Goal: Obtain resource: Obtain resource

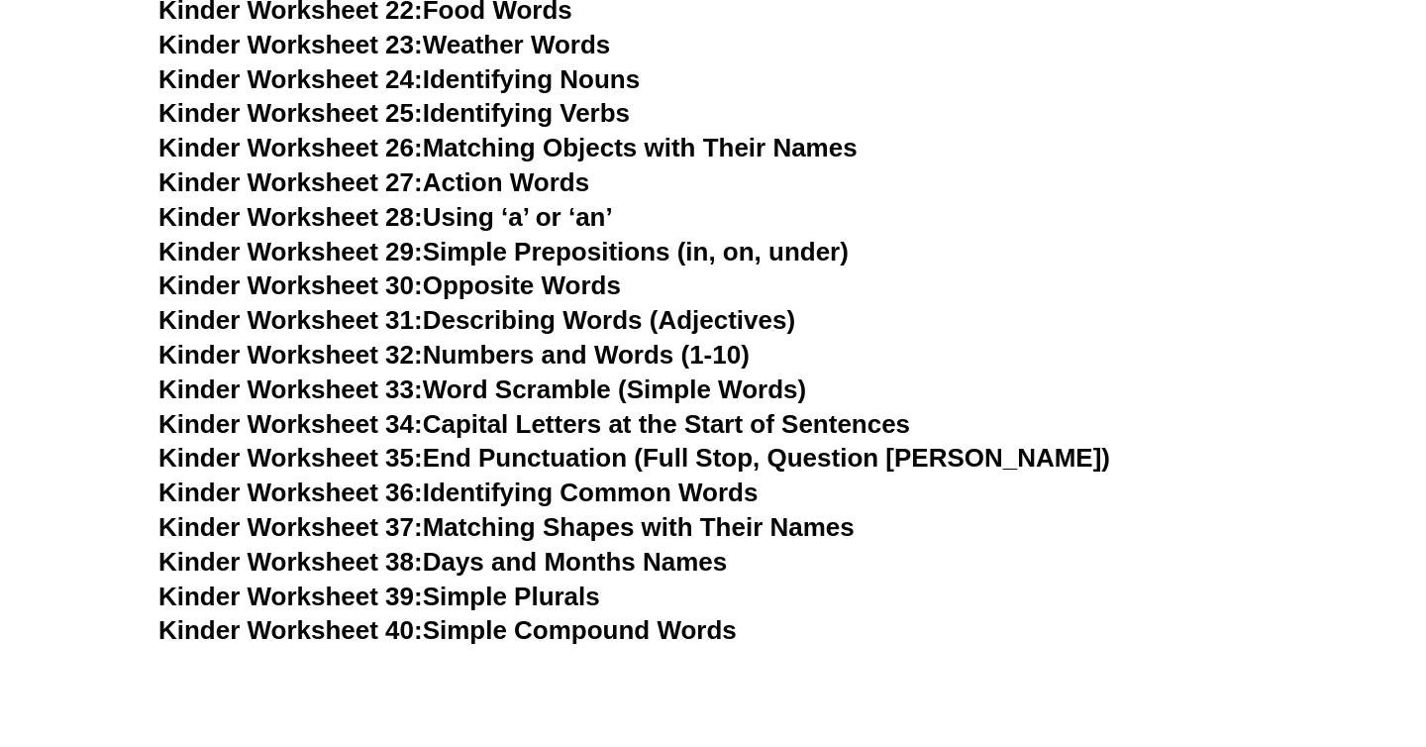
scroll to position [1641, 0]
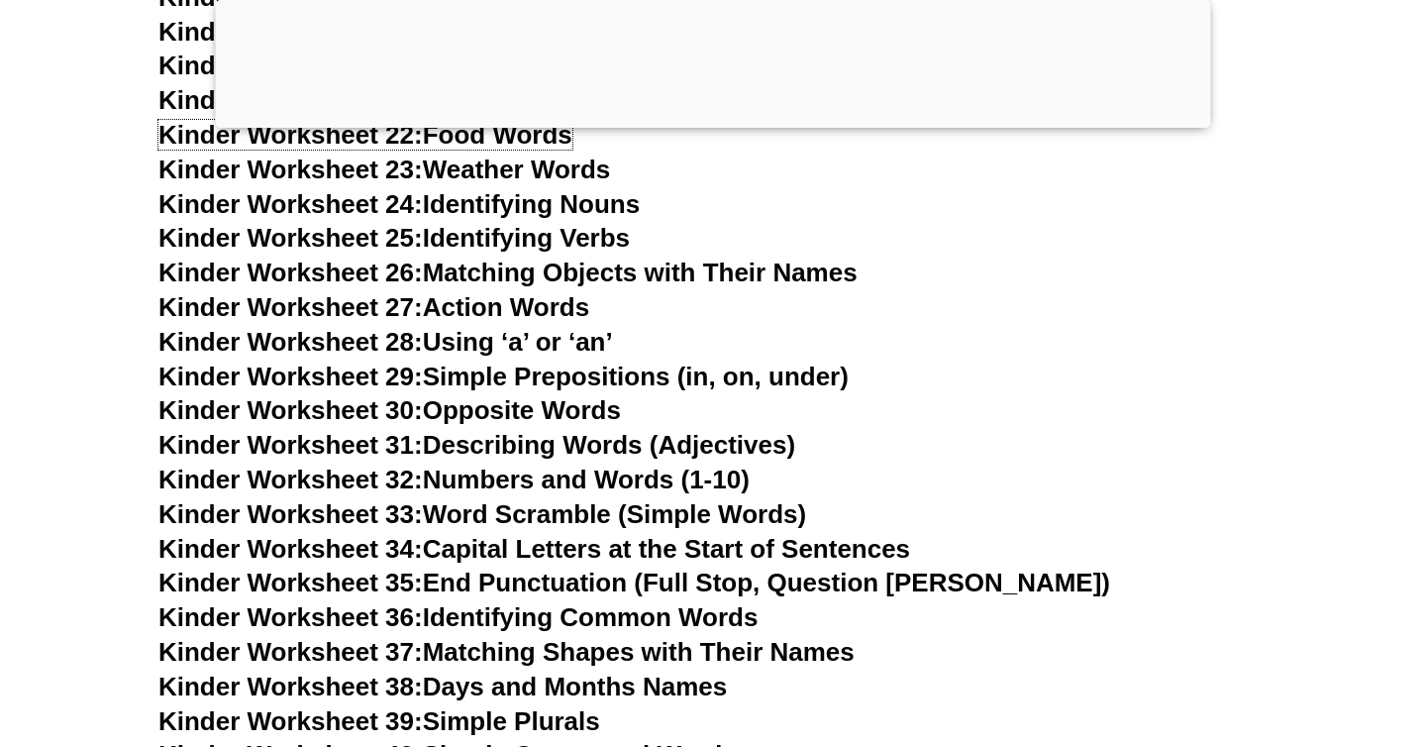
scroll to position [1617, 0]
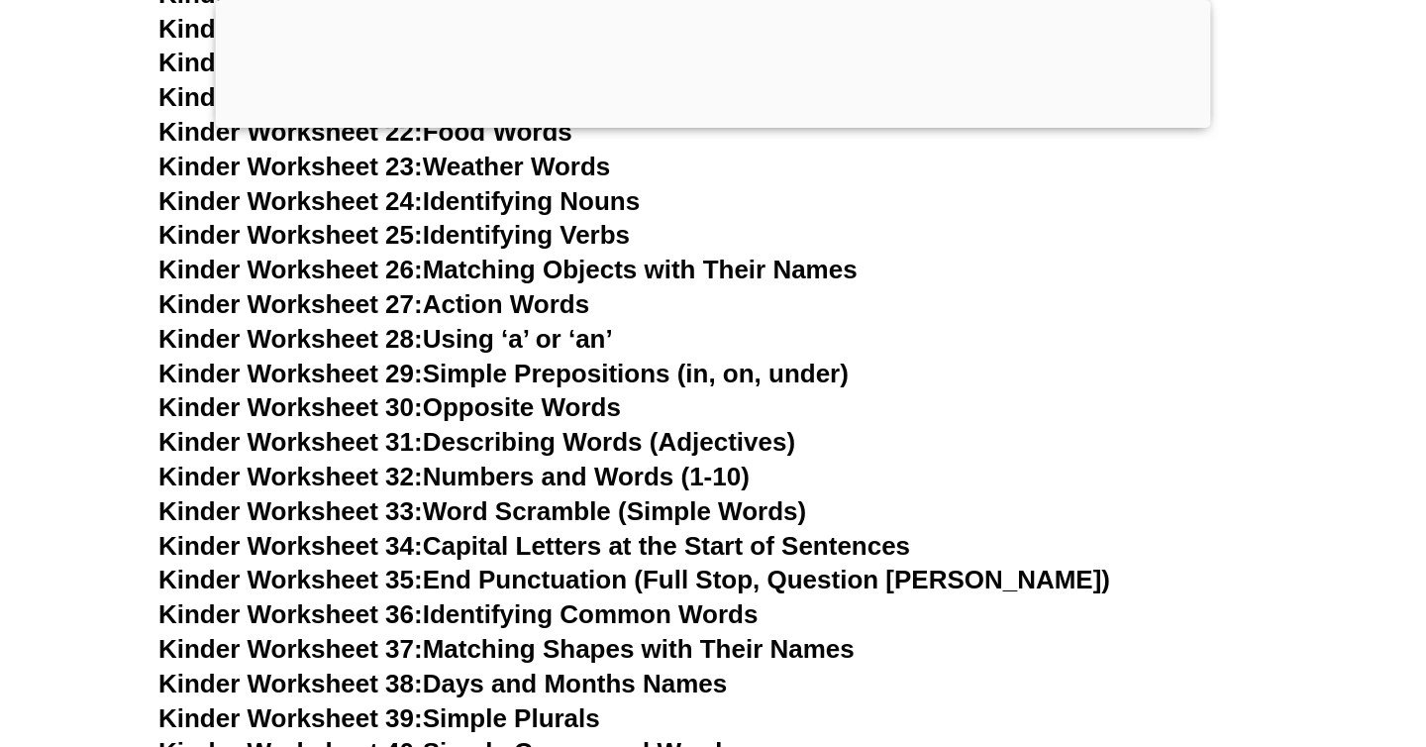
click at [717, 123] on div at bounding box center [714, 123] width 996 height 0
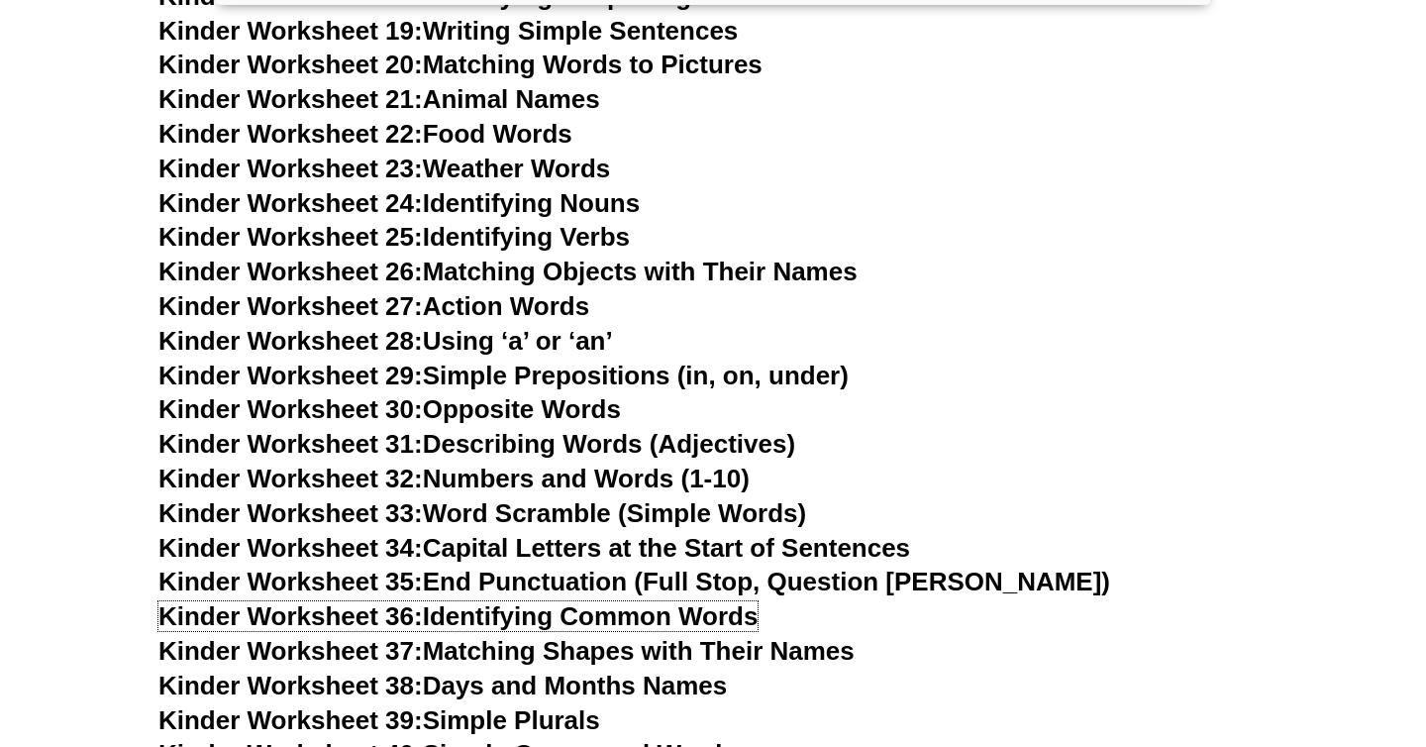
scroll to position [1494, 0]
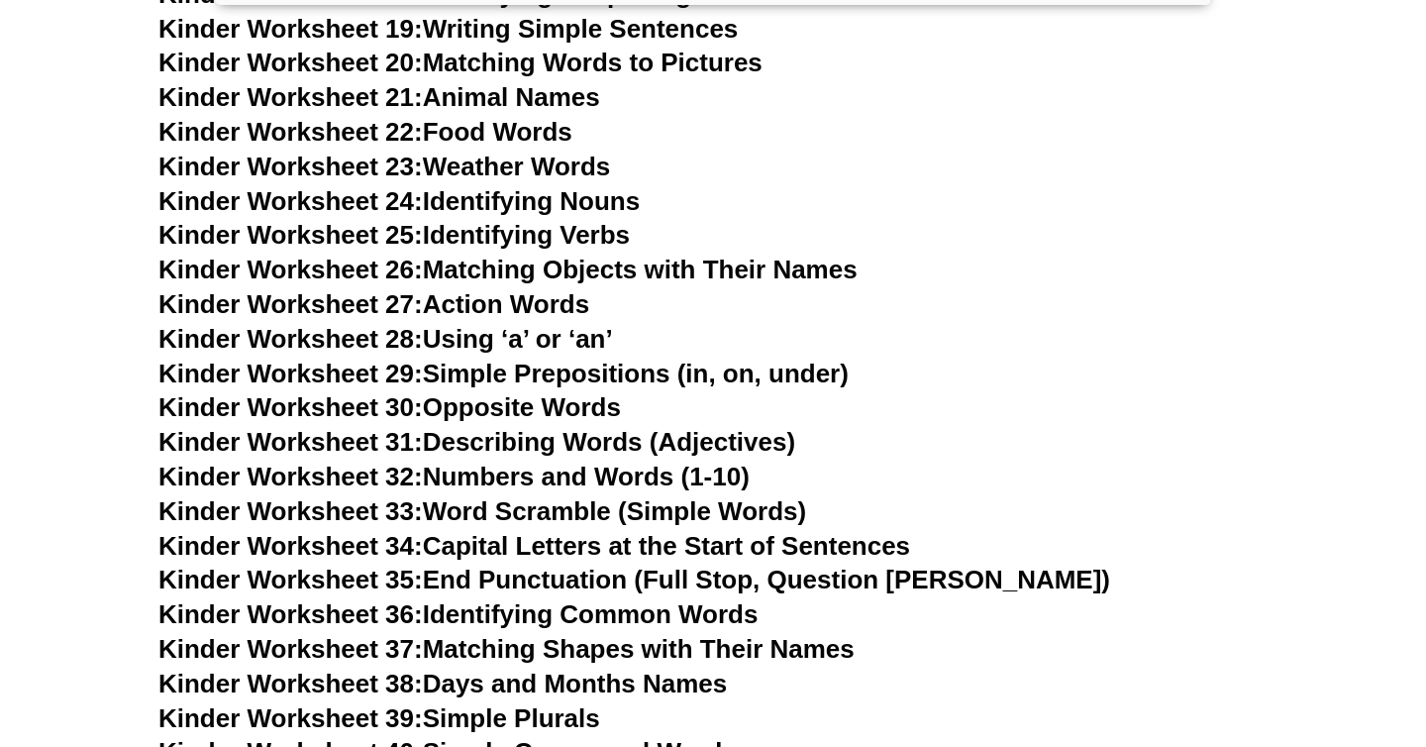
click at [562, 272] on link "Kinder Worksheet 26: Matching Objects with Their Names" at bounding box center [507, 270] width 699 height 30
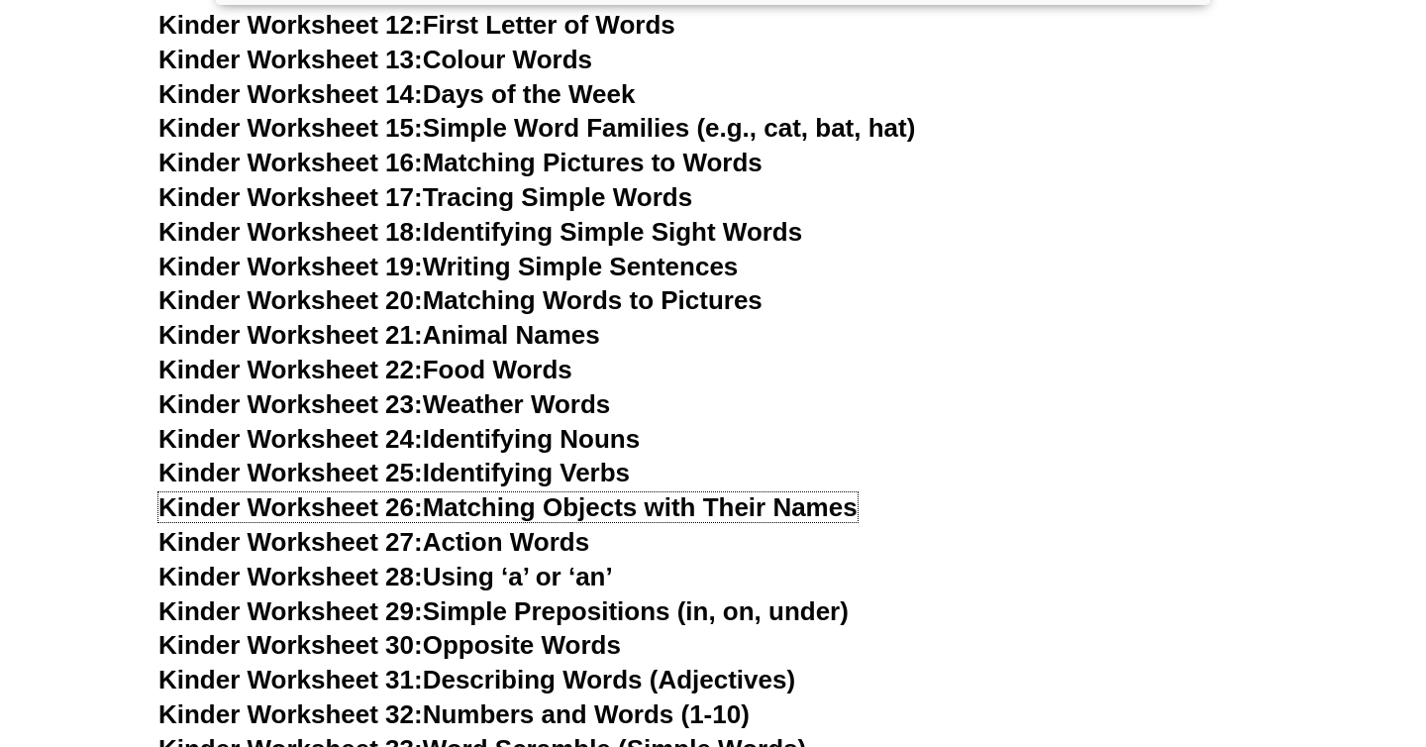
scroll to position [1155, 0]
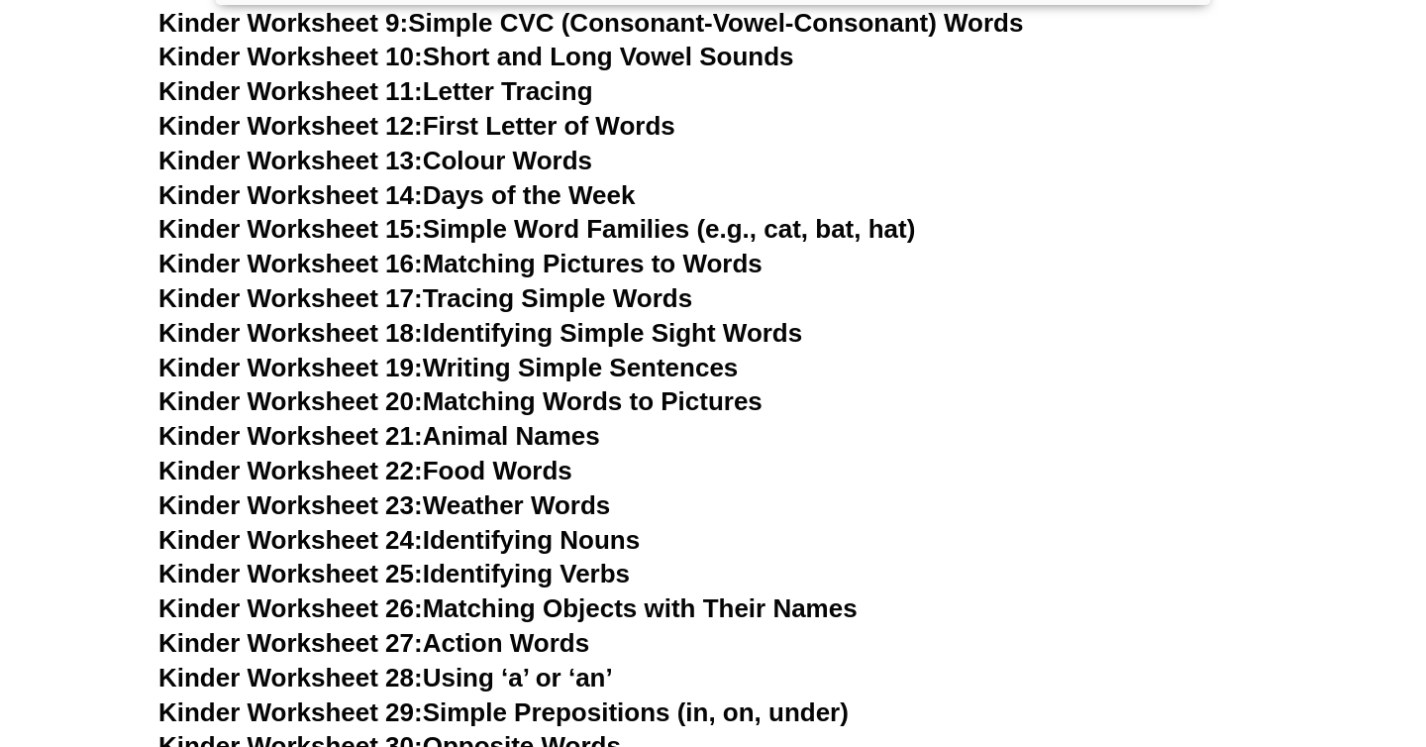
click at [500, 363] on link "Kinder Worksheet 19: Writing Simple Sentences" at bounding box center [447, 368] width 579 height 30
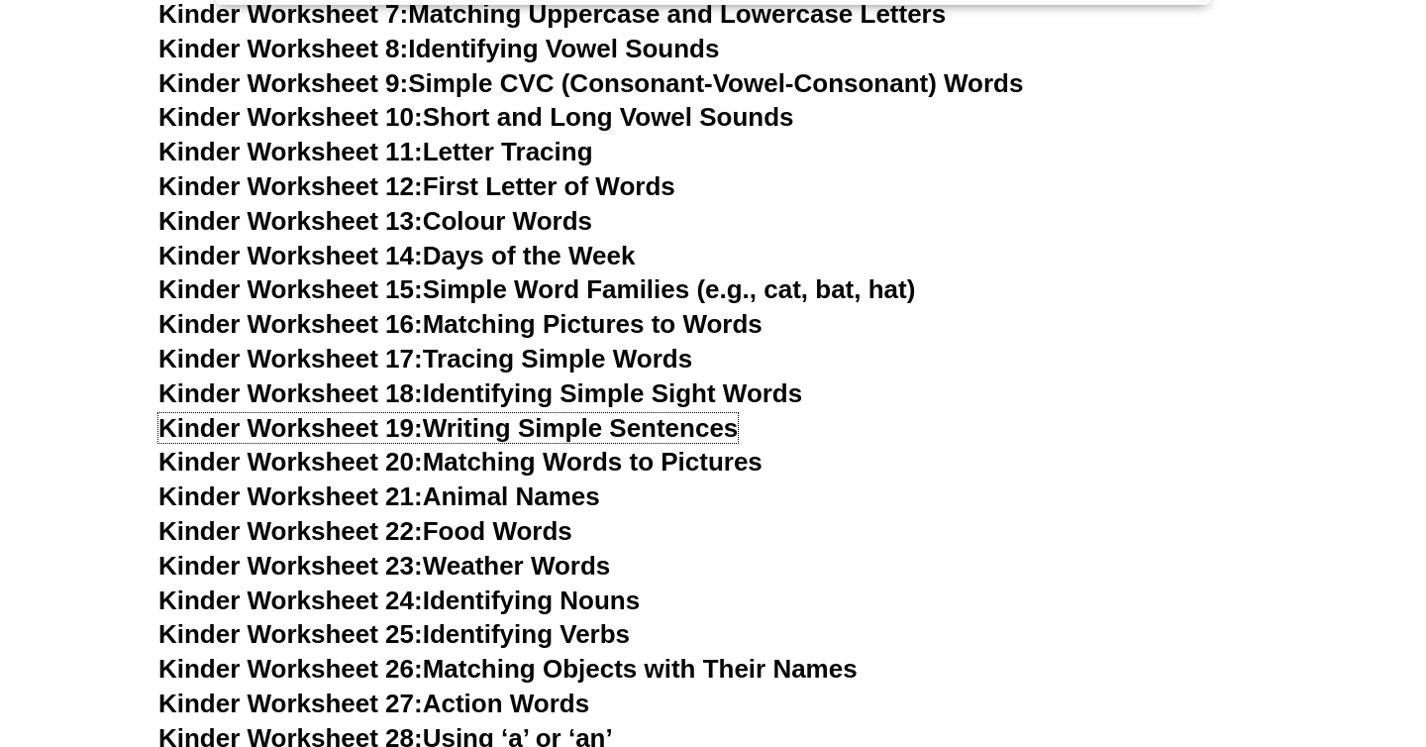
scroll to position [1085, 0]
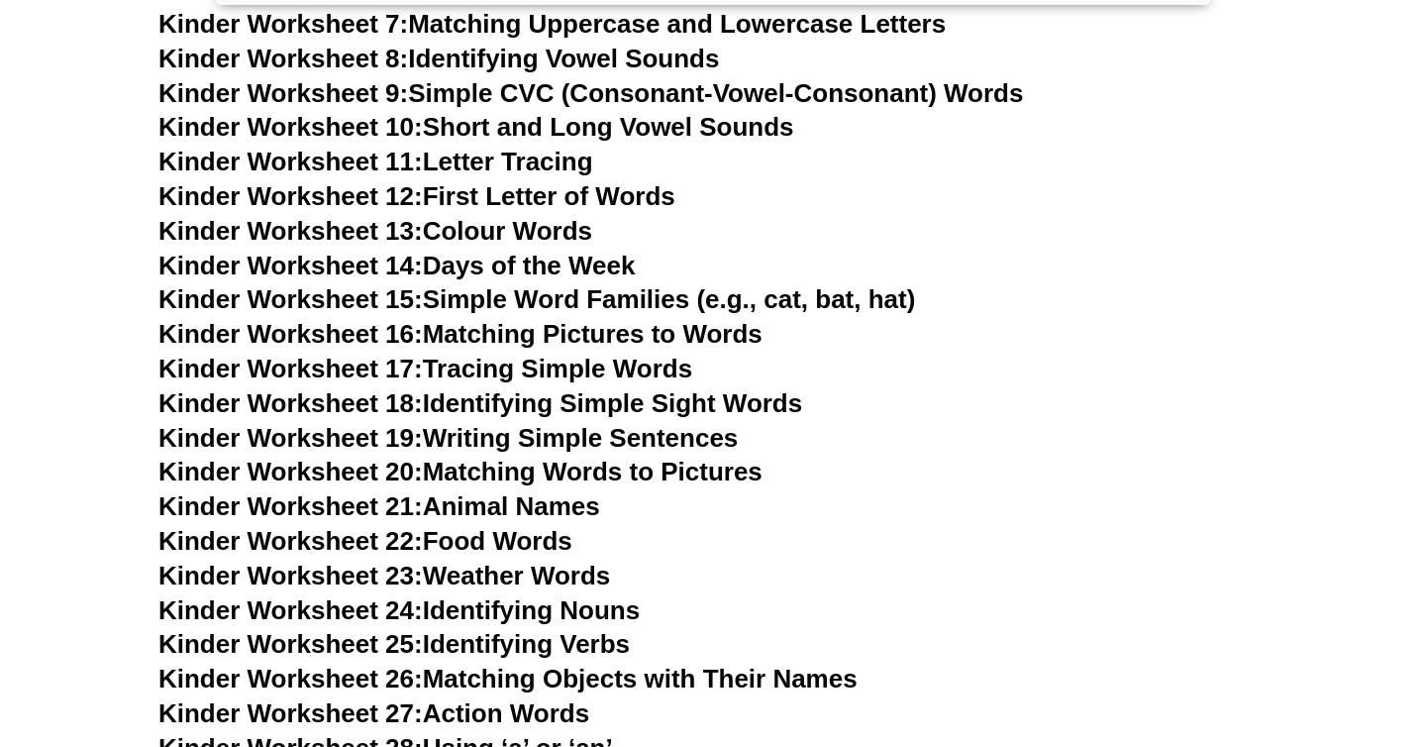
click at [489, 228] on link "Kinder Worksheet 13: Colour Words" at bounding box center [375, 231] width 434 height 30
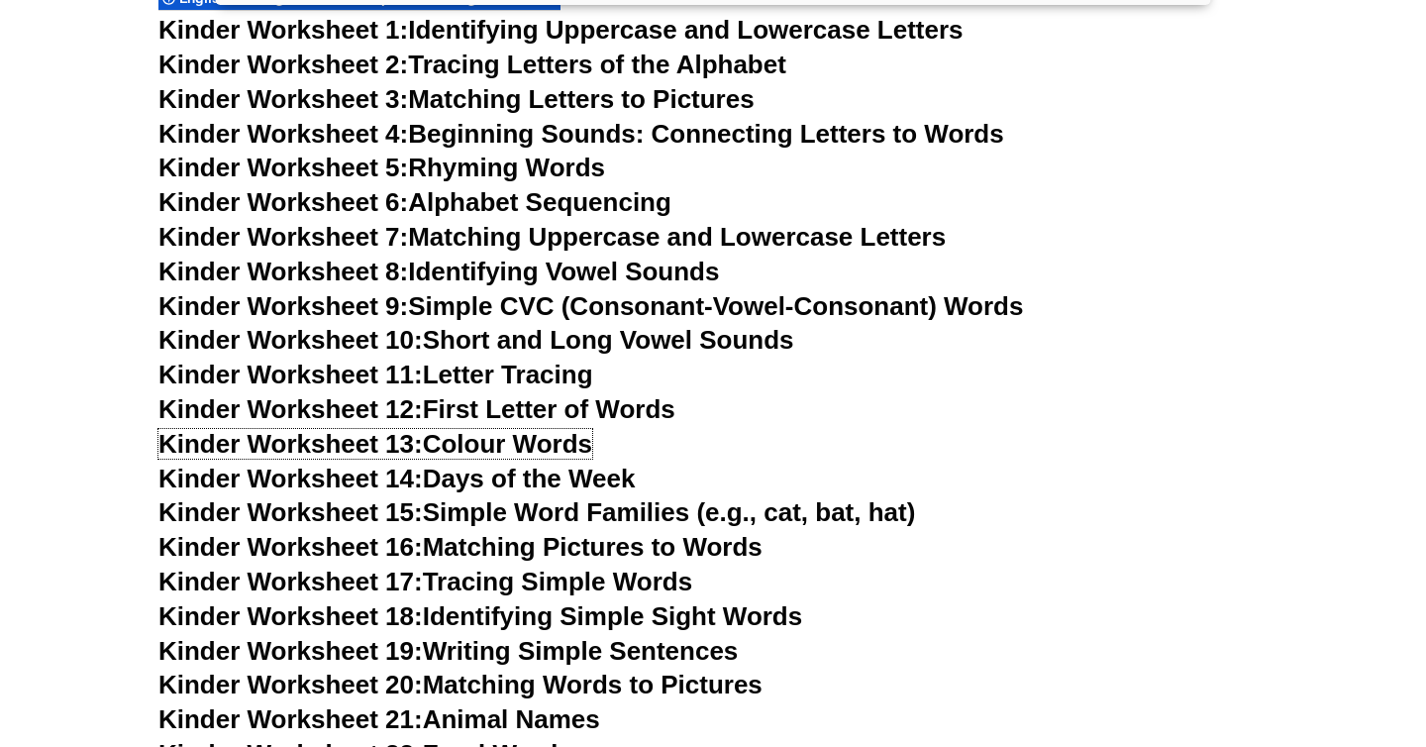
scroll to position [839, 0]
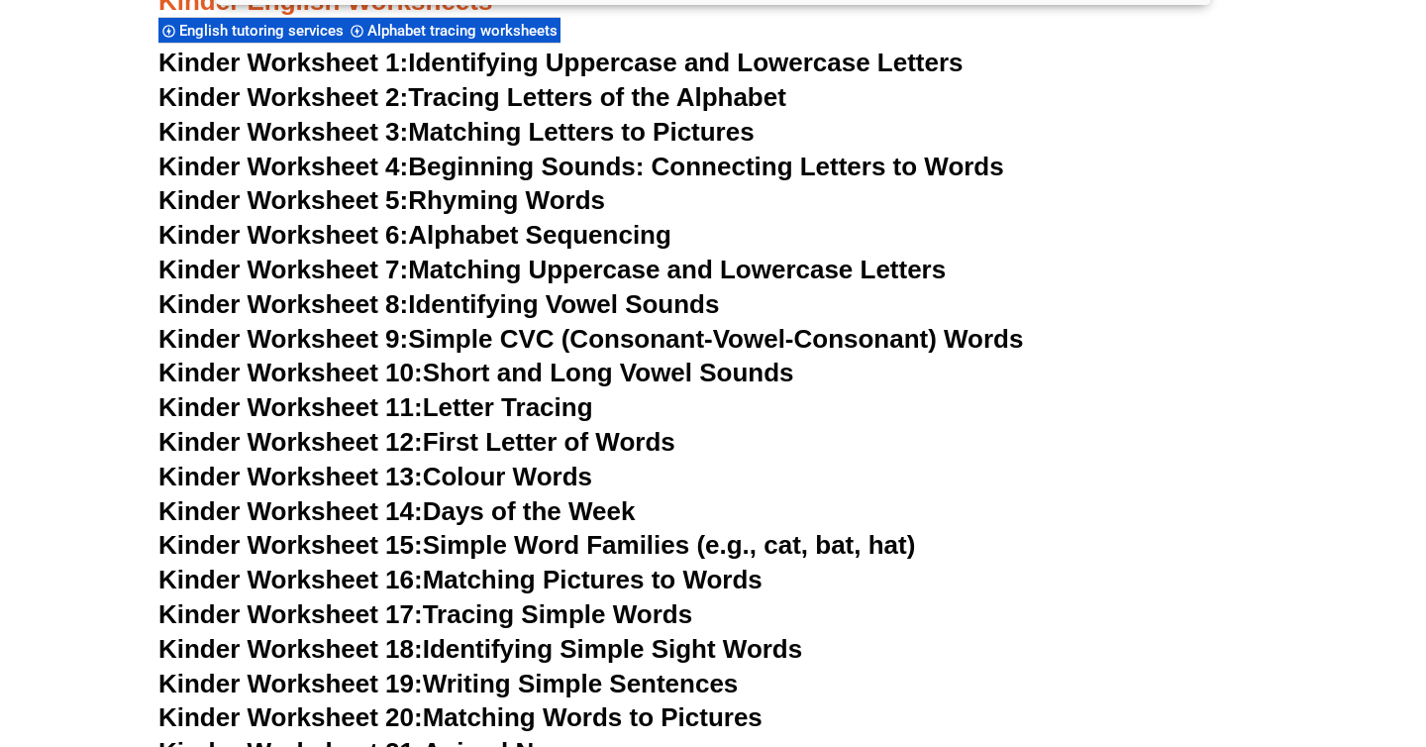
click at [462, 268] on link "Kinder Worksheet 7: Matching Uppercase and Lowercase Letters" at bounding box center [551, 270] width 787 height 30
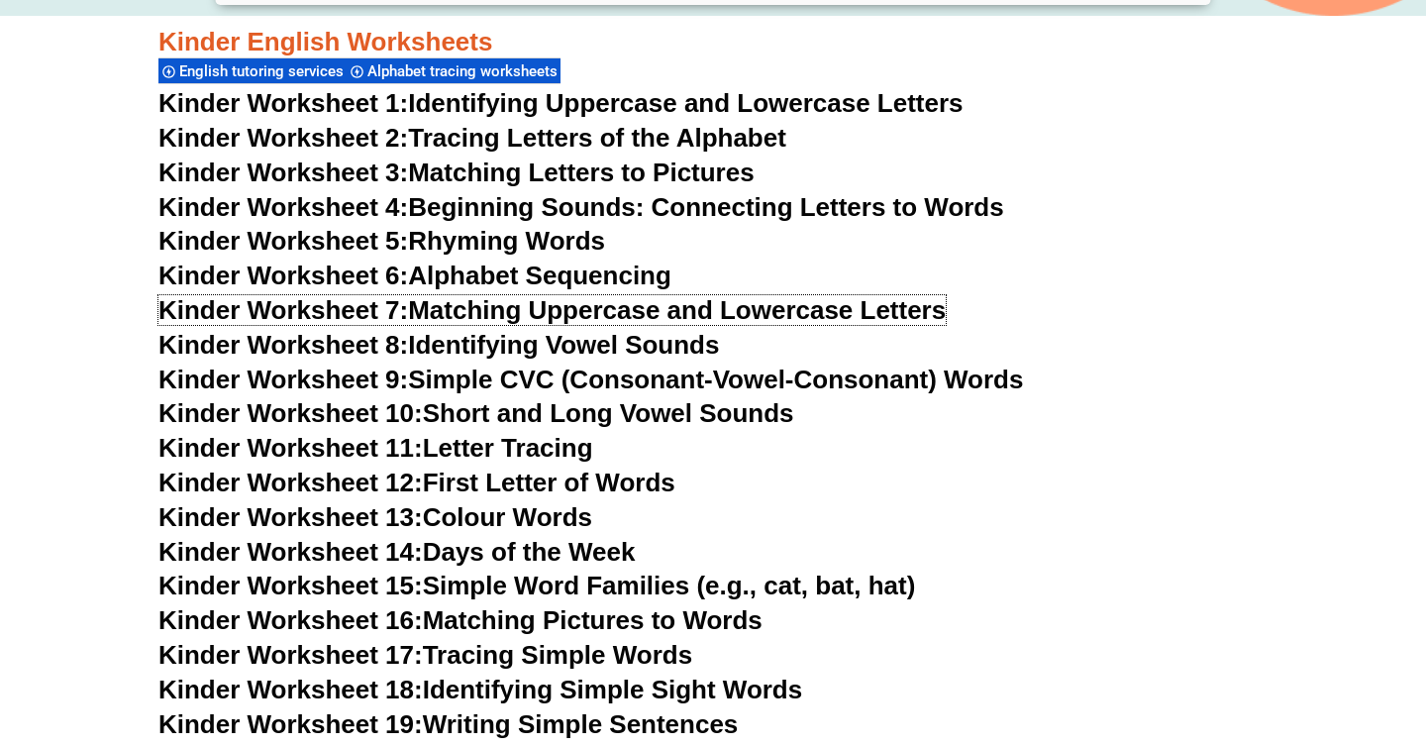
scroll to position [794, 0]
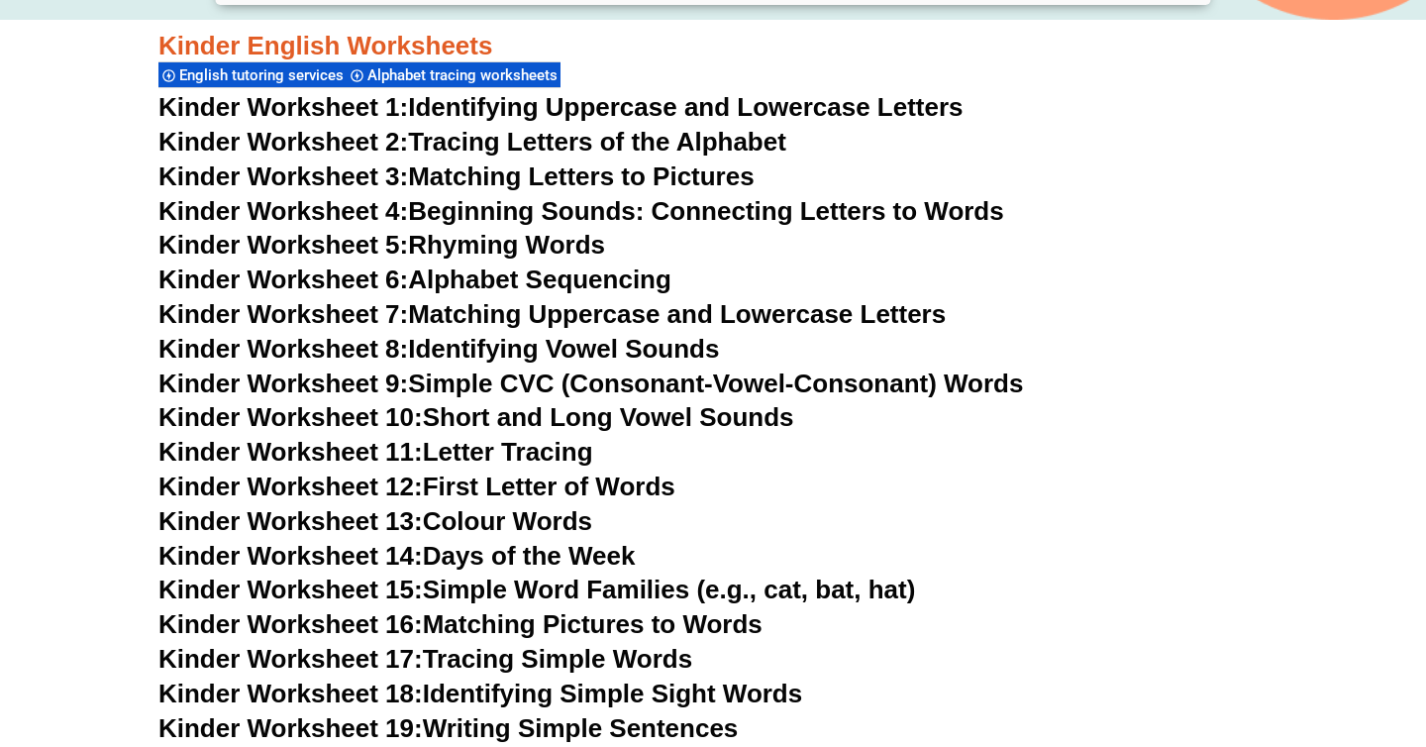
click at [482, 244] on link "Kinder Worksheet 5: Rhyming Words" at bounding box center [381, 245] width 447 height 30
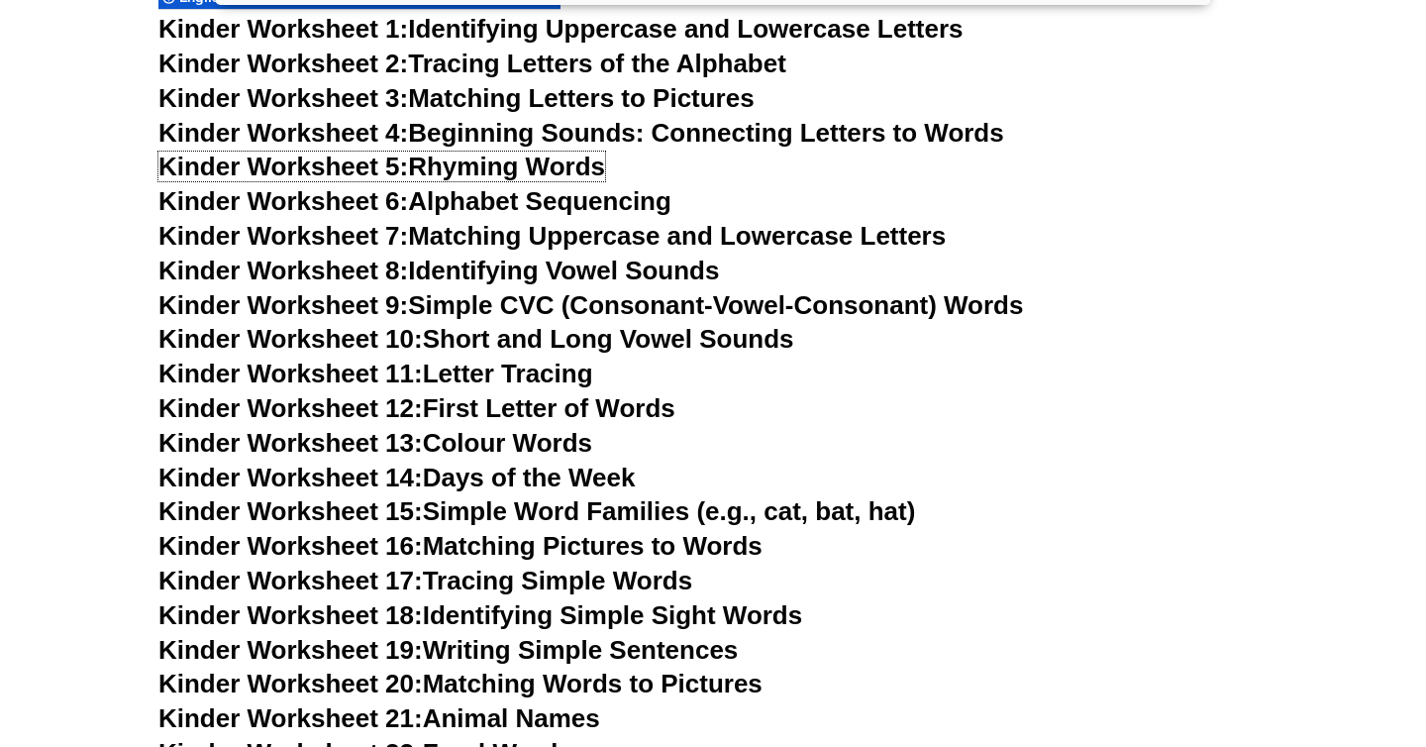
scroll to position [866, 0]
